Goal: Transaction & Acquisition: Purchase product/service

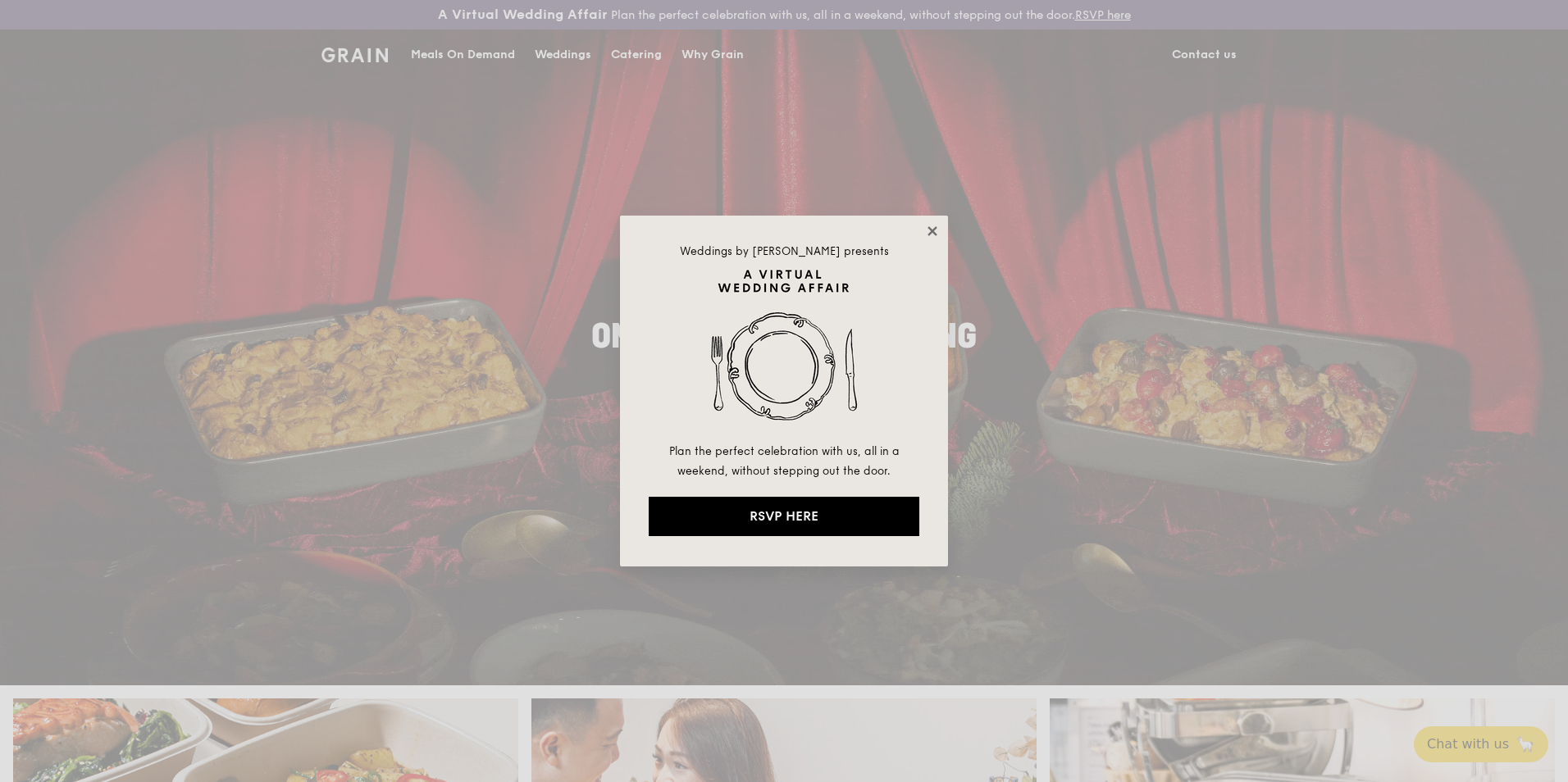
click at [937, 232] on icon at bounding box center [932, 231] width 15 height 15
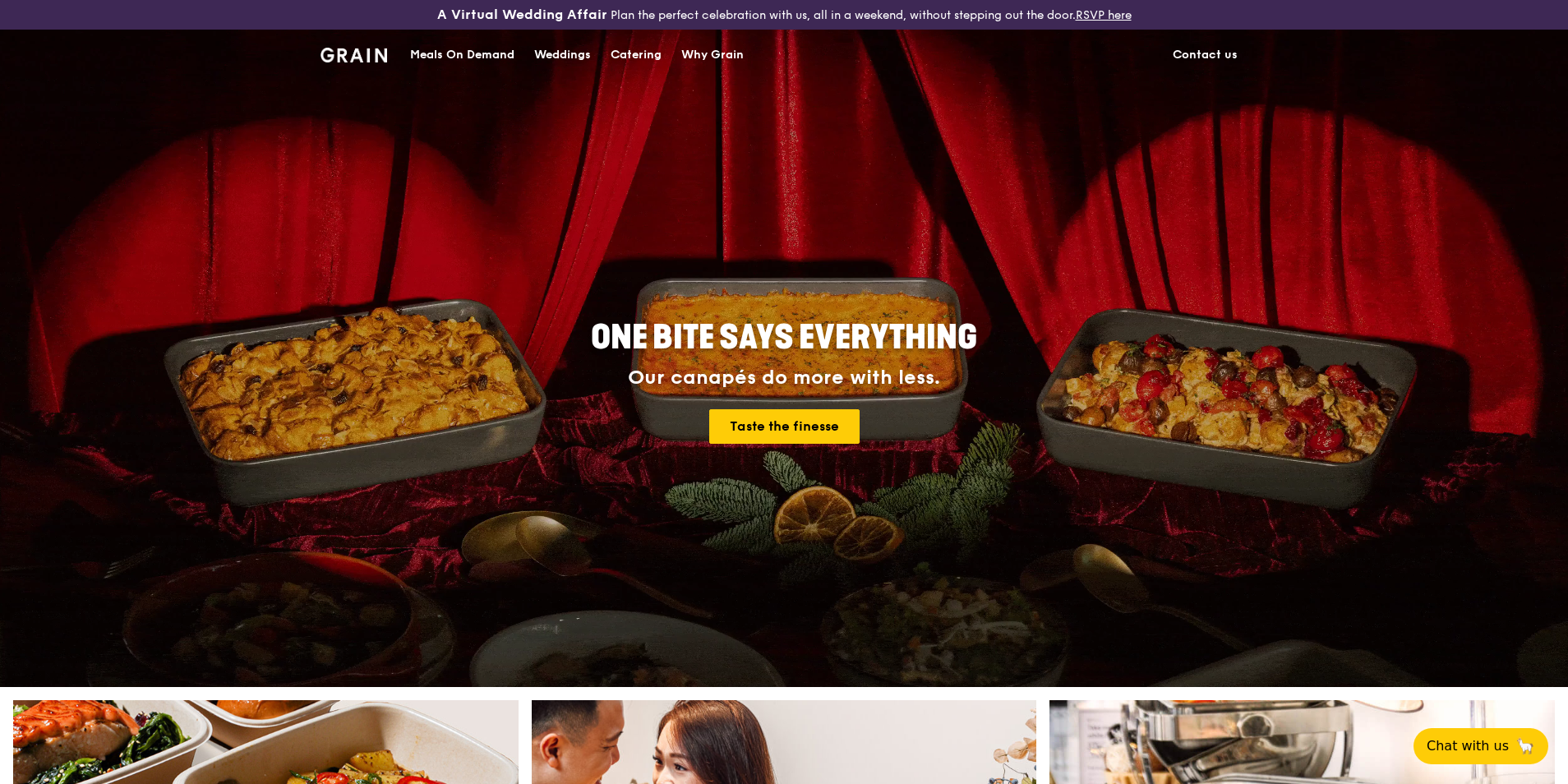
click at [619, 53] on div "Catering" at bounding box center [636, 55] width 51 height 49
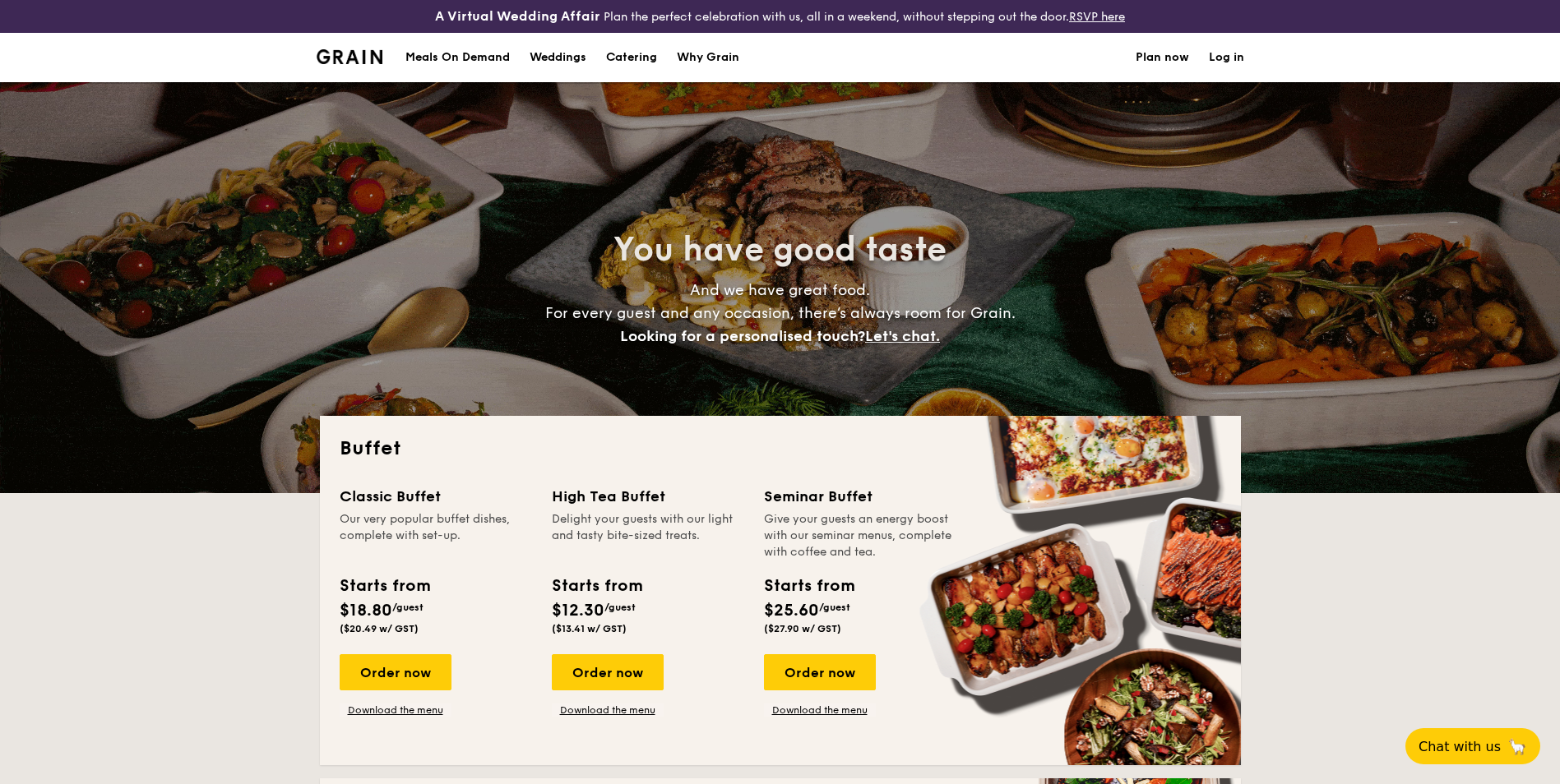
select select
